Goal: Find specific page/section: Find specific page/section

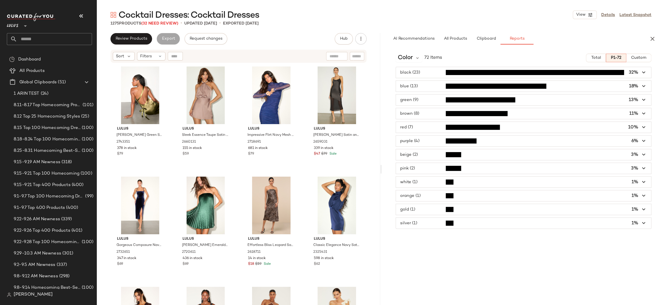
click at [8, 26] on span "Lulus" at bounding box center [13, 24] width 12 height 10
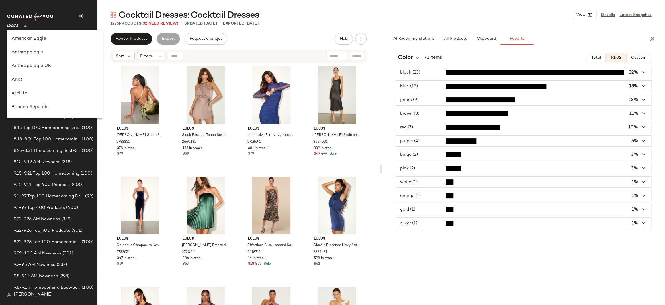
scroll to position [191, 0]
type input "**"
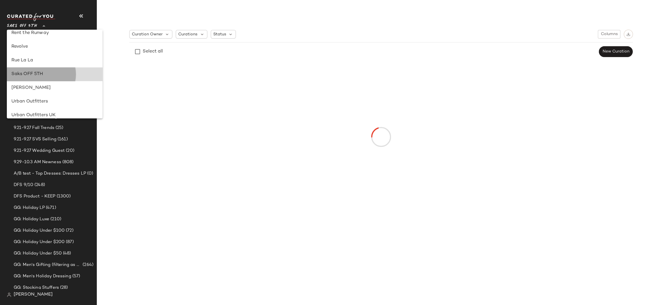
click at [35, 73] on div "Saks OFF 5TH" at bounding box center [54, 74] width 87 height 7
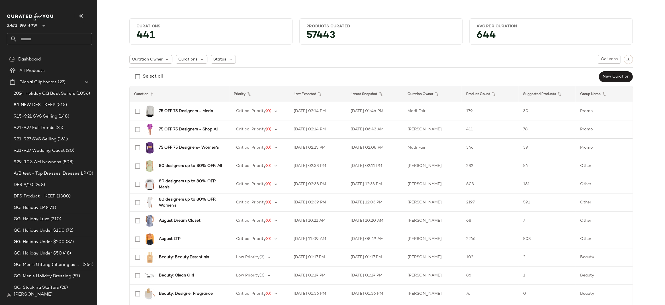
click at [274, 74] on div "Select all New Curation" at bounding box center [381, 76] width 504 height 11
click at [44, 41] on input "text" at bounding box center [54, 39] width 75 height 12
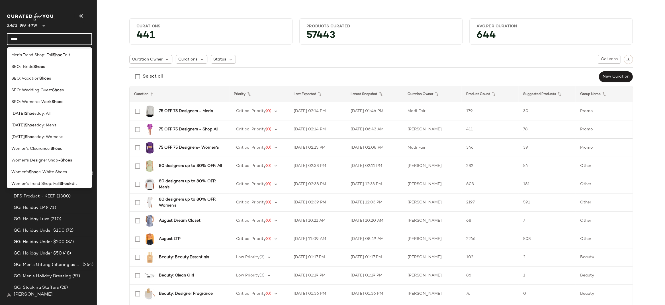
scroll to position [109, 0]
type input "****"
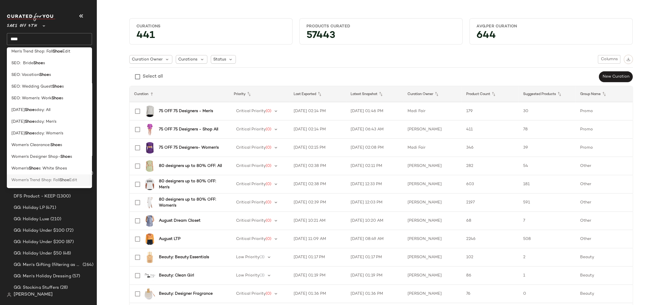
click at [39, 180] on span "Women's Trend Shop: Fall" at bounding box center [35, 180] width 48 height 6
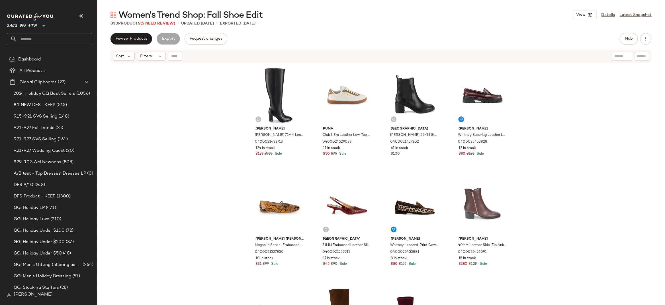
click at [206, 127] on div "[PERSON_NAME] [PERSON_NAME] 76MM Leather Knee Boots 0400021433713 124 in stock …" at bounding box center [381, 191] width 568 height 256
click at [572, 124] on div "[PERSON_NAME] [PERSON_NAME] 76MM Leather Knee Boots 0400021433713 124 in stock …" at bounding box center [381, 191] width 568 height 256
click at [629, 41] on span "Hub" at bounding box center [629, 38] width 8 height 5
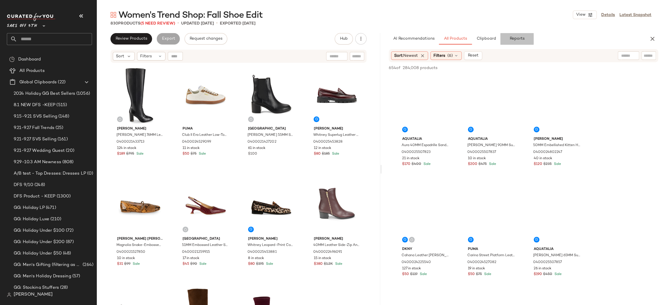
click at [511, 36] on span "Reports" at bounding box center [516, 38] width 15 height 5
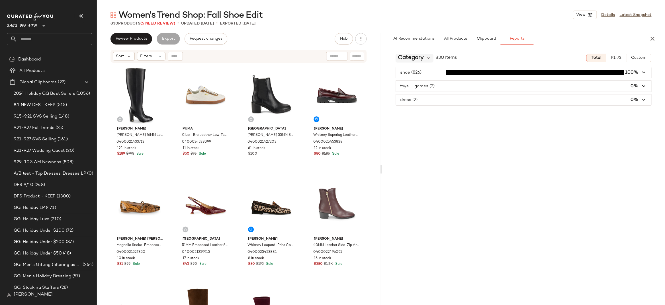
click at [418, 59] on span "Category" at bounding box center [411, 58] width 26 height 9
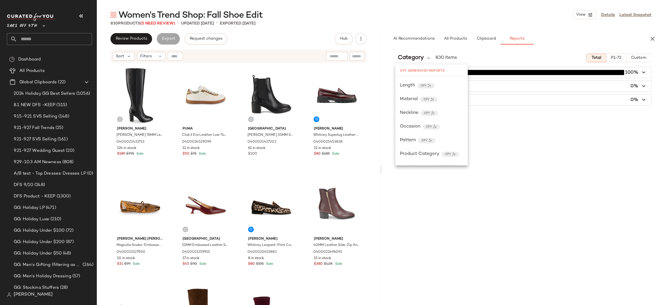
scroll to position [156, 0]
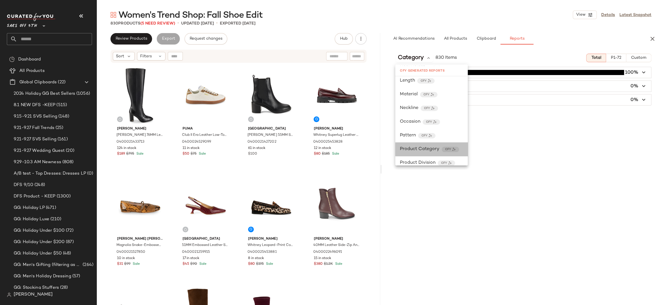
click at [420, 150] on span "Product Category" at bounding box center [420, 149] width 40 height 7
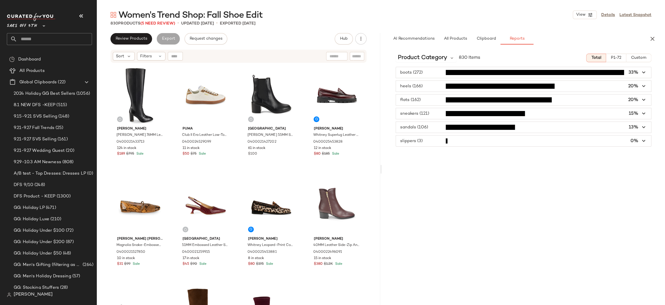
click at [422, 86] on span "button" at bounding box center [524, 86] width 256 height 11
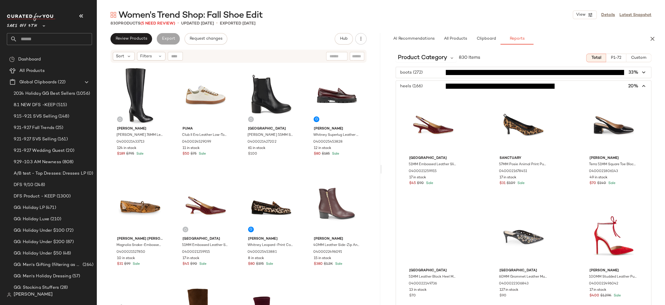
click at [422, 86] on span "button" at bounding box center [524, 86] width 256 height 11
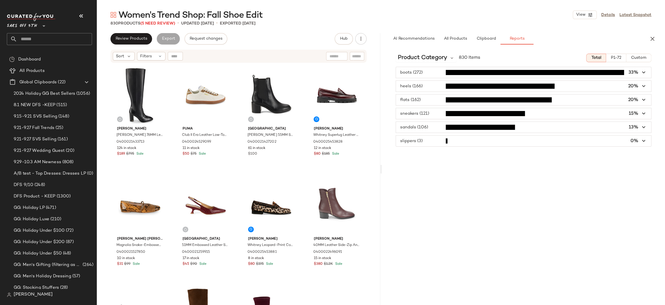
click at [429, 99] on span "button" at bounding box center [524, 99] width 256 height 11
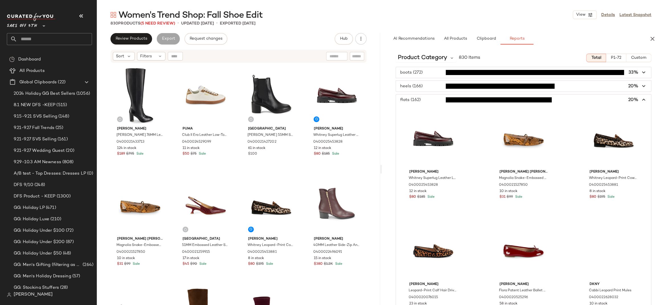
click at [429, 99] on span "button" at bounding box center [524, 99] width 256 height 11
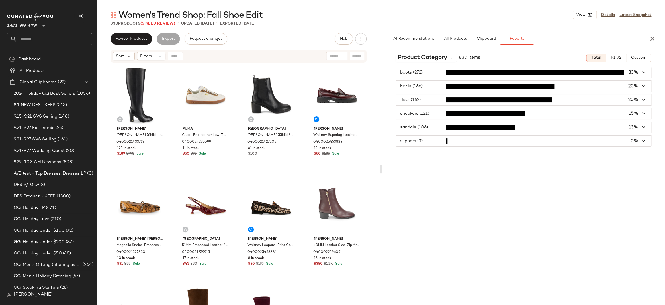
click at [428, 88] on span "button" at bounding box center [524, 86] width 256 height 11
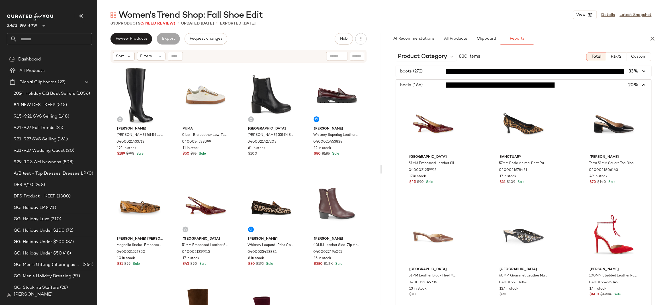
scroll to position [0, 0]
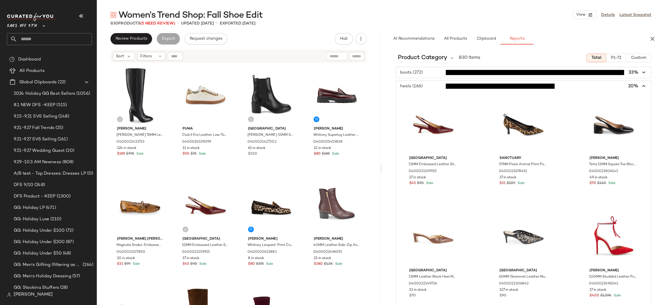
click at [642, 86] on icon "button" at bounding box center [644, 86] width 7 height 7
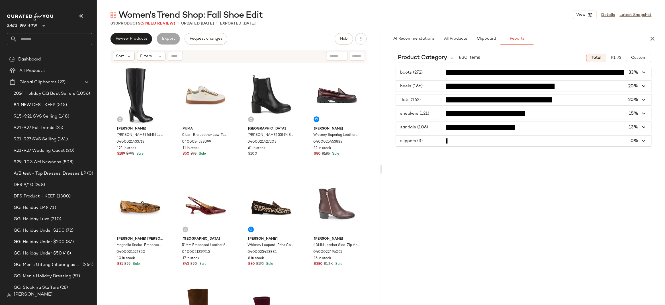
click at [418, 158] on div "Product Category 830 Items Total P1-72 Custom boots (272) 33% heels (166) 20% f…" at bounding box center [523, 177] width 283 height 256
